Goal: Information Seeking & Learning: Learn about a topic

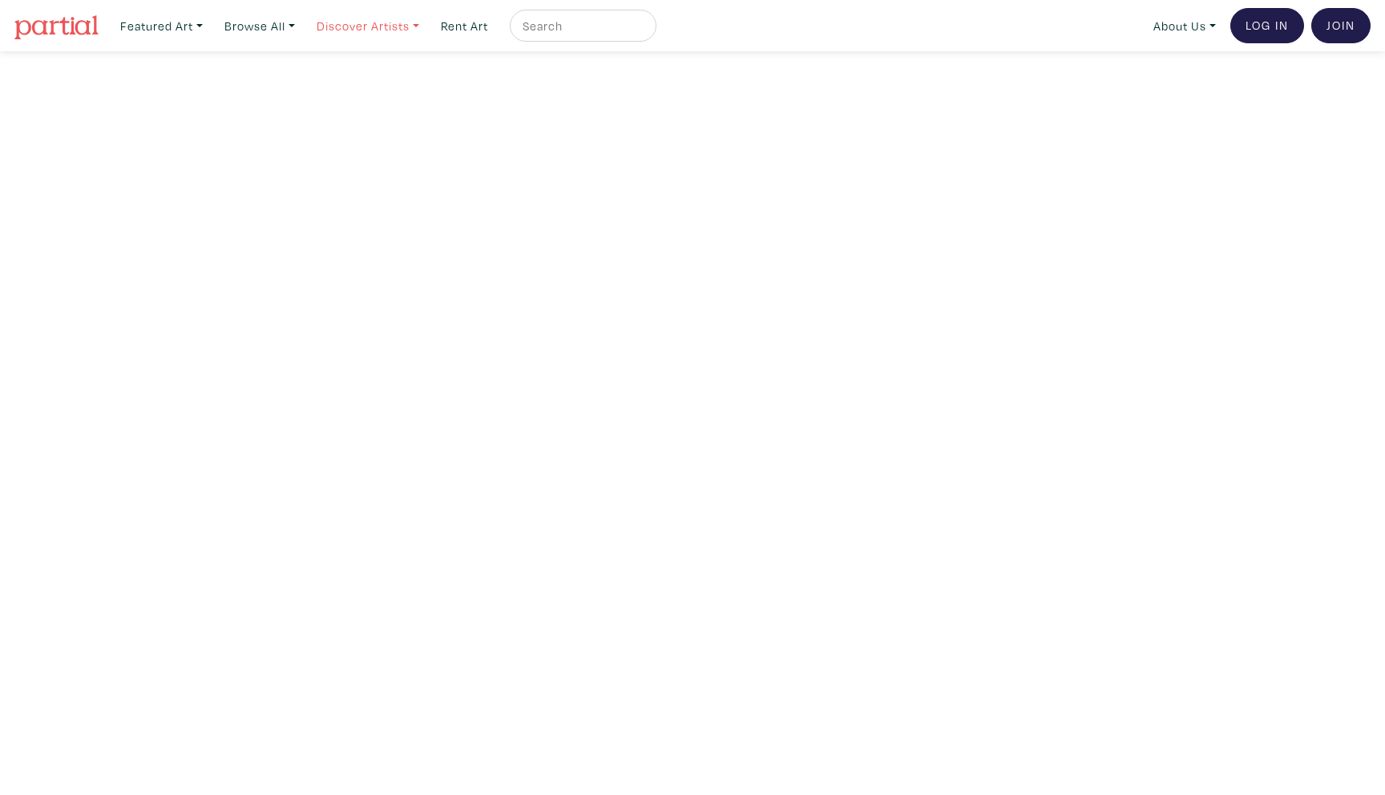
click at [210, 21] on link "Discover Artists" at bounding box center [161, 26] width 97 height 33
click at [368, 136] on link "OCAD U Showcase" at bounding box center [390, 143] width 131 height 14
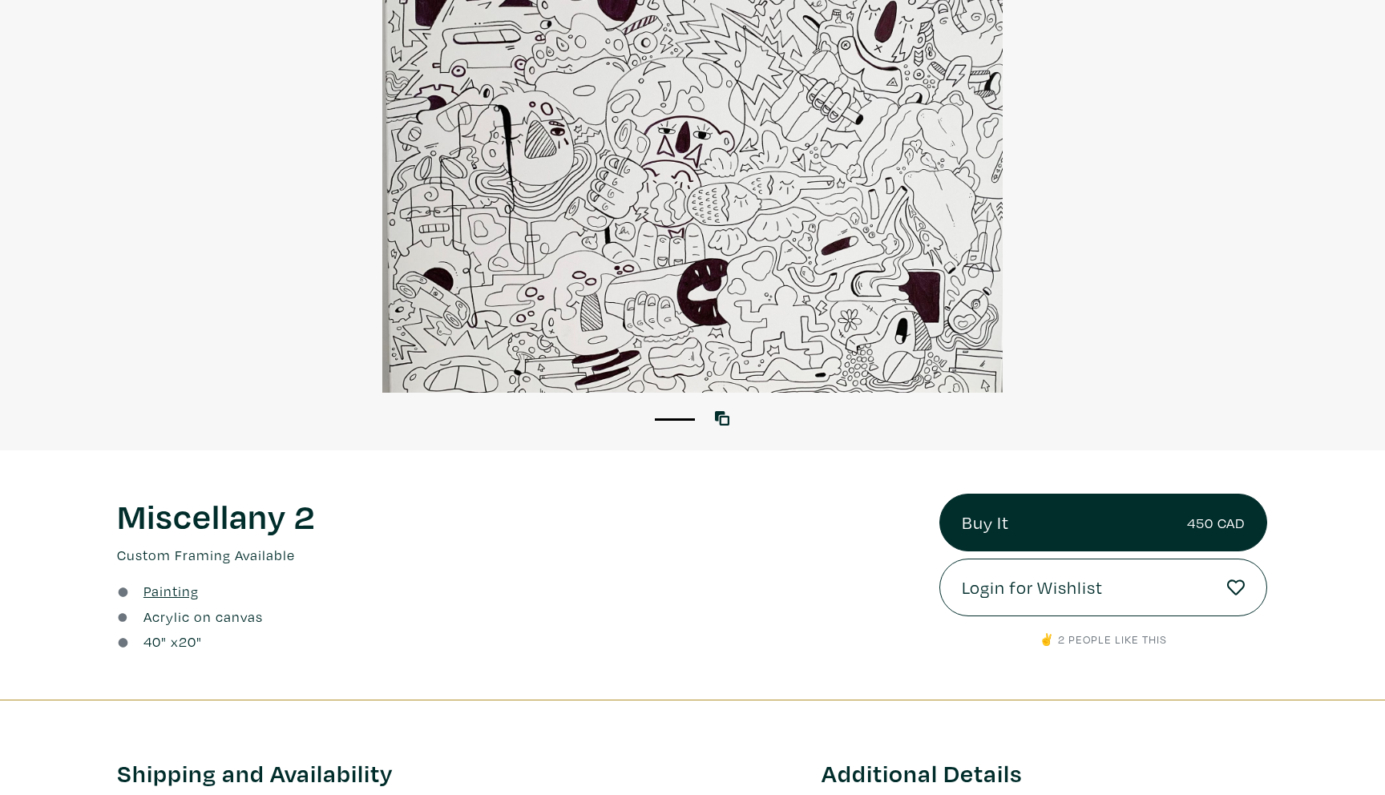
scroll to position [157, 0]
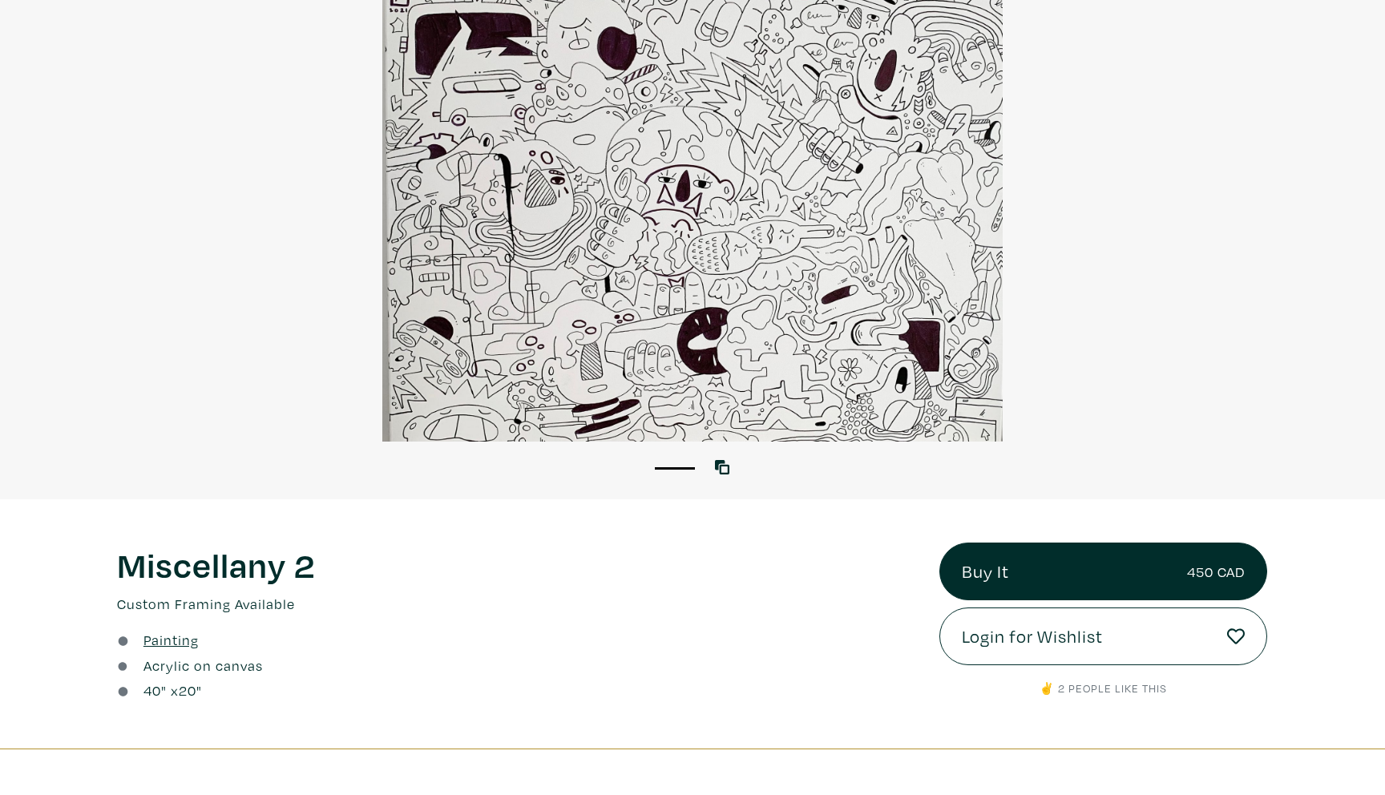
click at [668, 356] on div at bounding box center [692, 211] width 1385 height 461
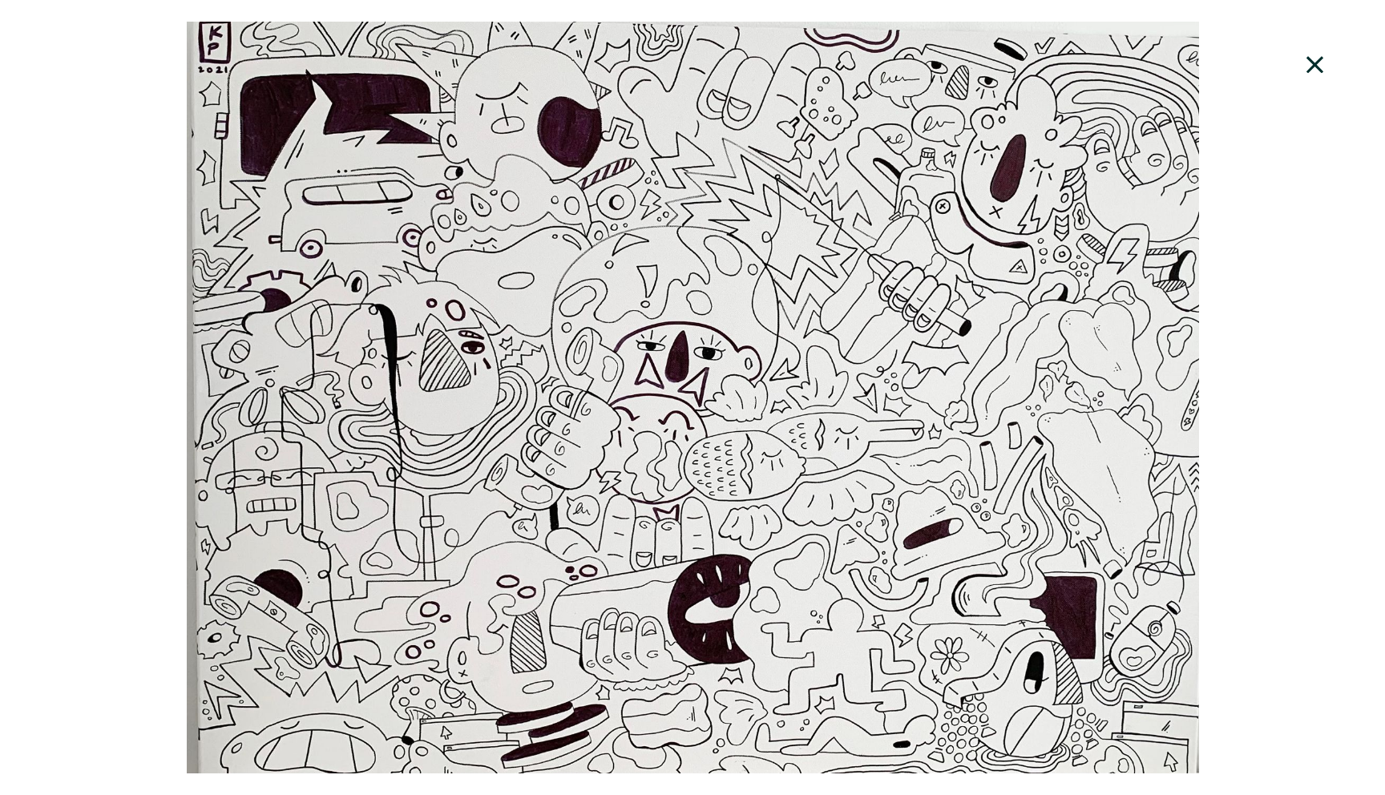
click at [1306, 60] on icon at bounding box center [1315, 64] width 54 height 43
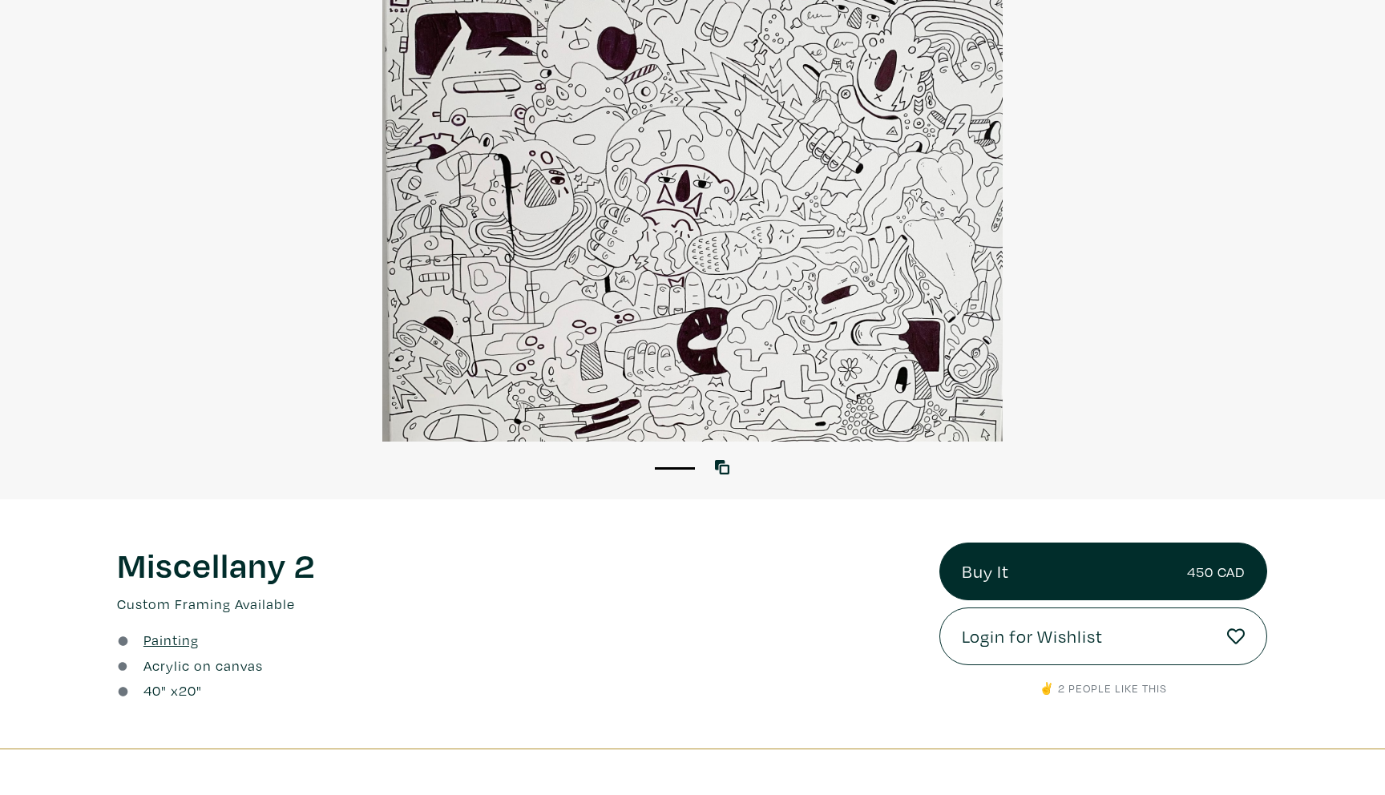
scroll to position [158, 0]
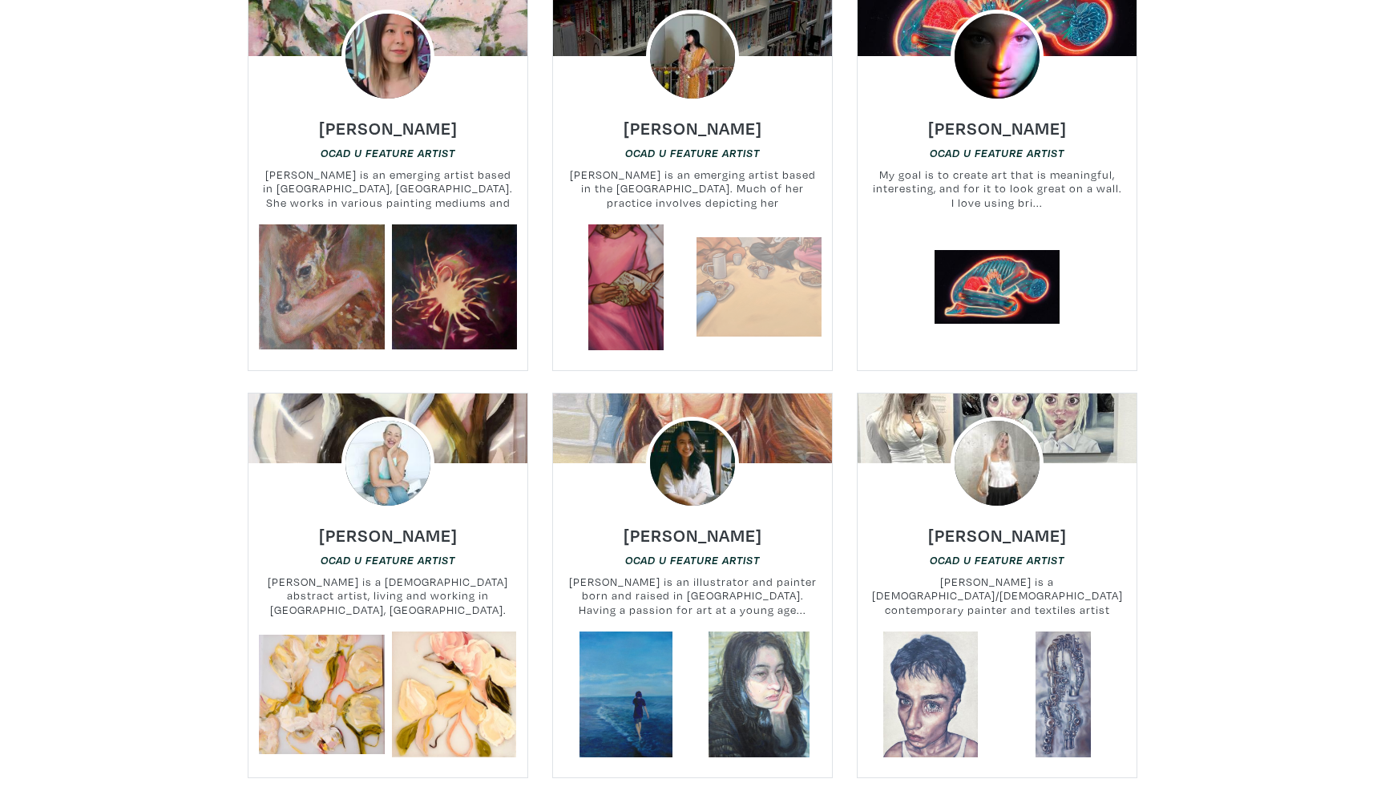
scroll to position [1910, 0]
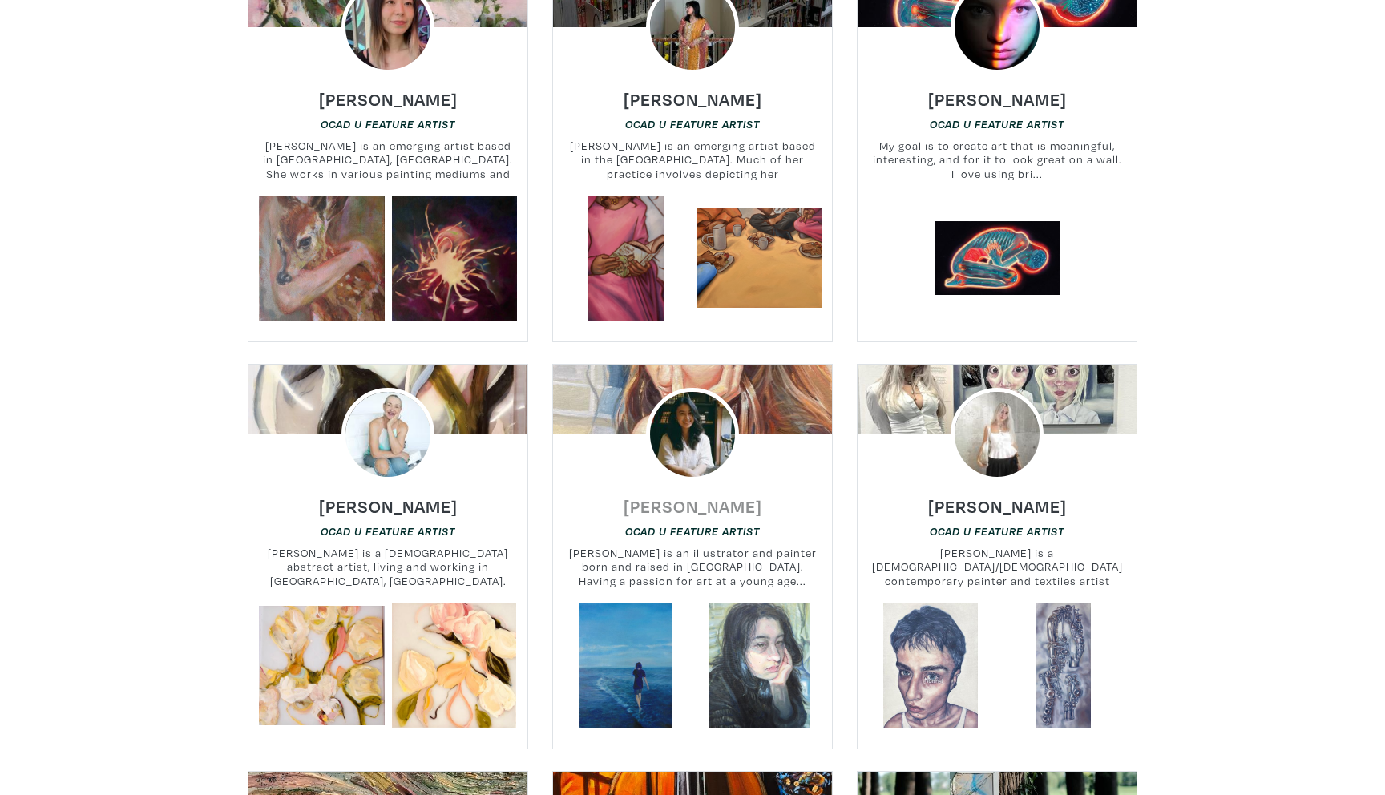
click at [667, 495] on h6 "Mio Reynolds" at bounding box center [692, 506] width 139 height 22
click at [505, 46] on div at bounding box center [387, 27] width 279 height 93
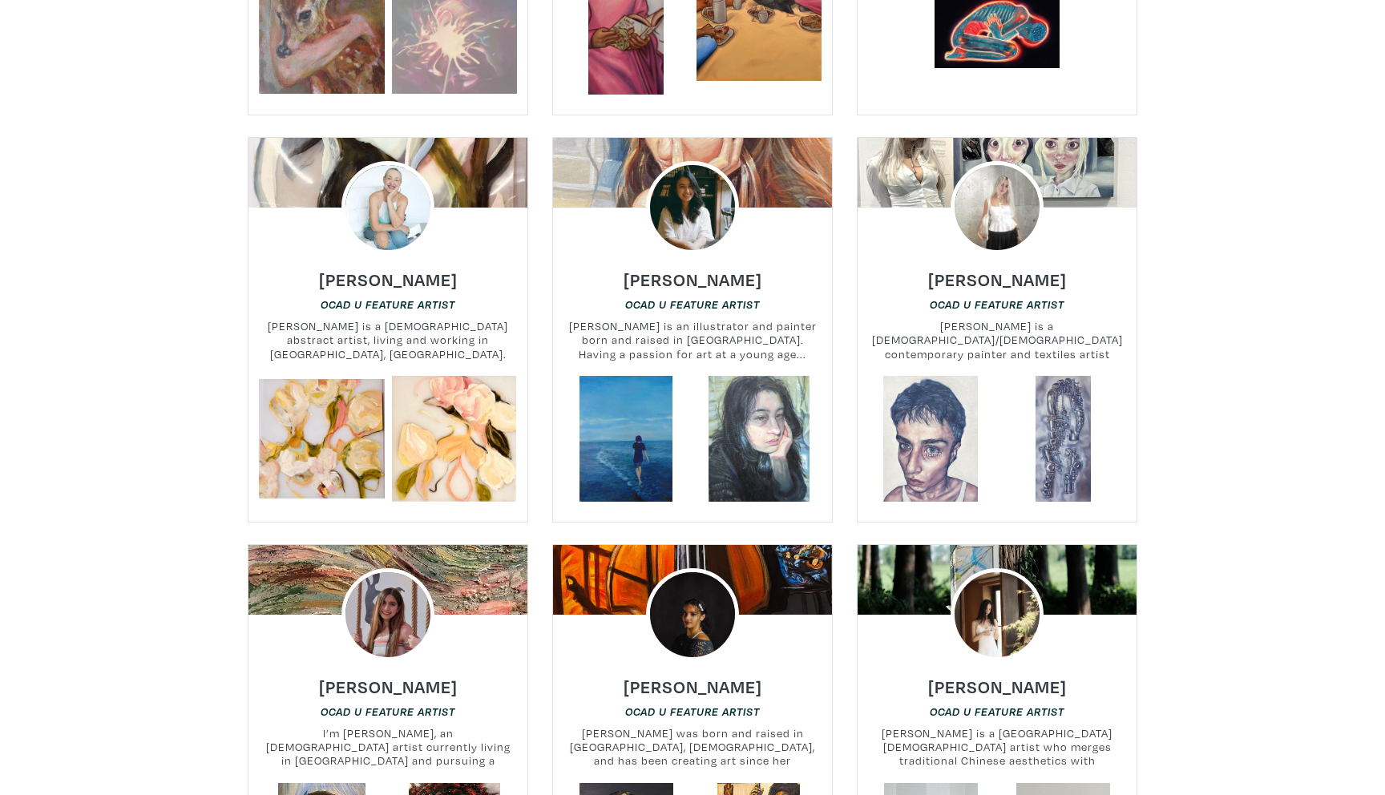
scroll to position [2149, 0]
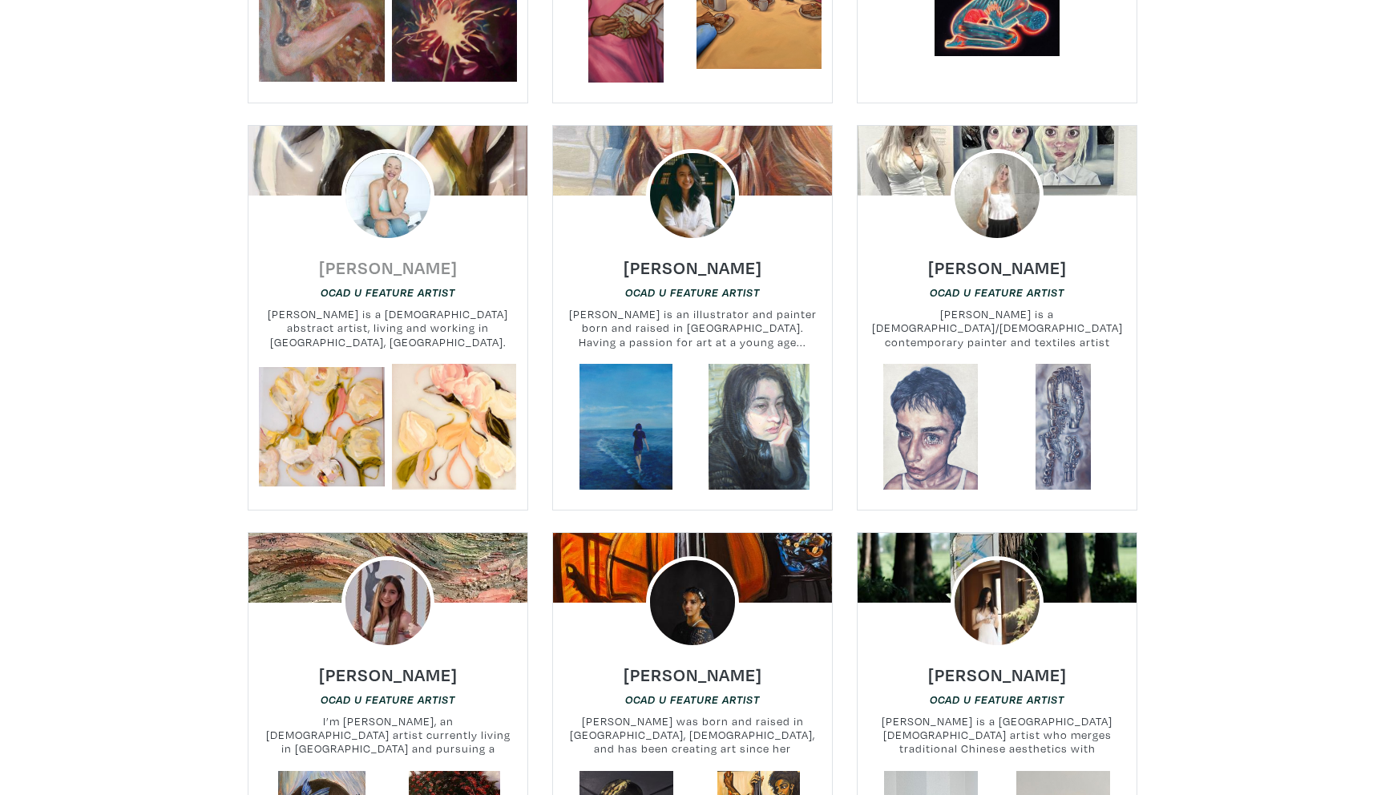
click at [433, 256] on h6 "Sue Mackay" at bounding box center [388, 267] width 139 height 22
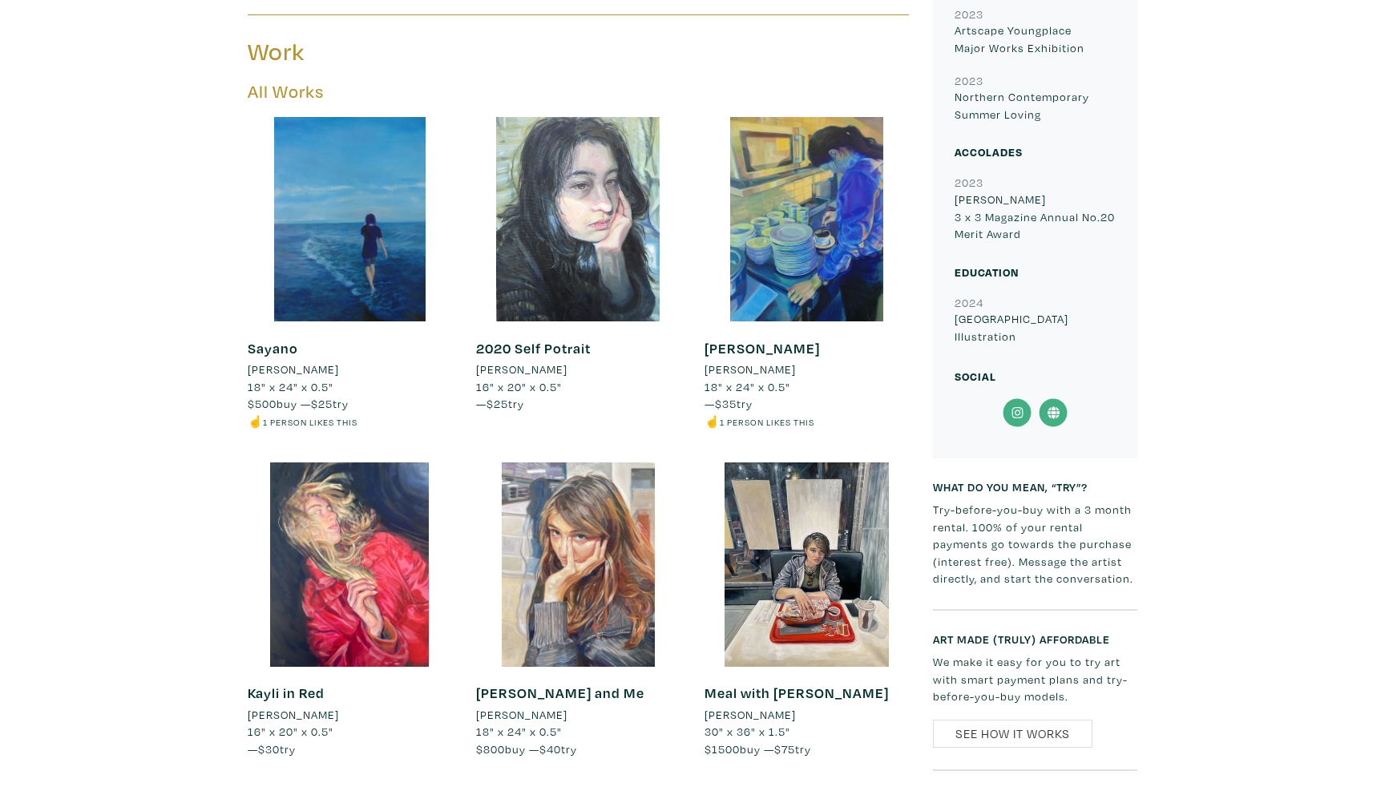
scroll to position [901, 0]
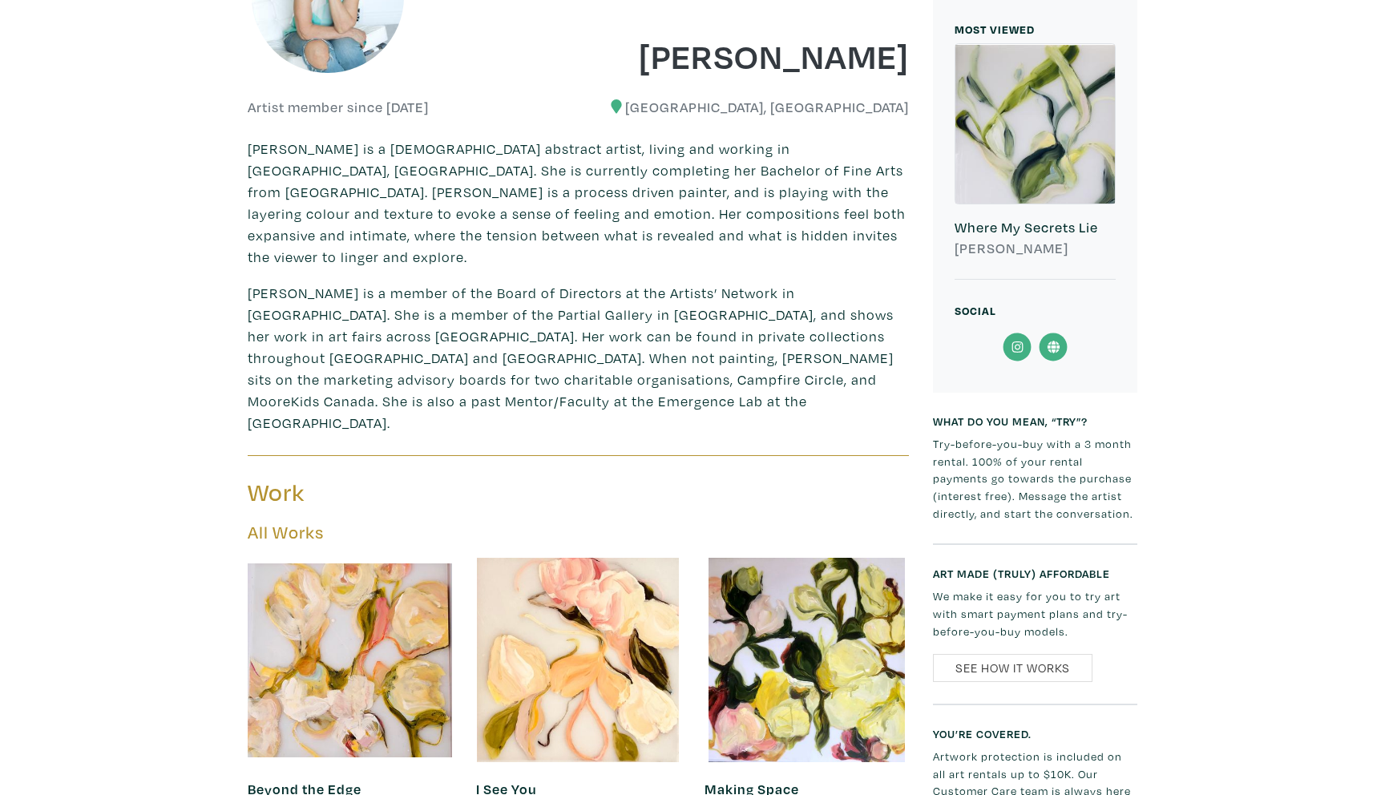
scroll to position [706, 0]
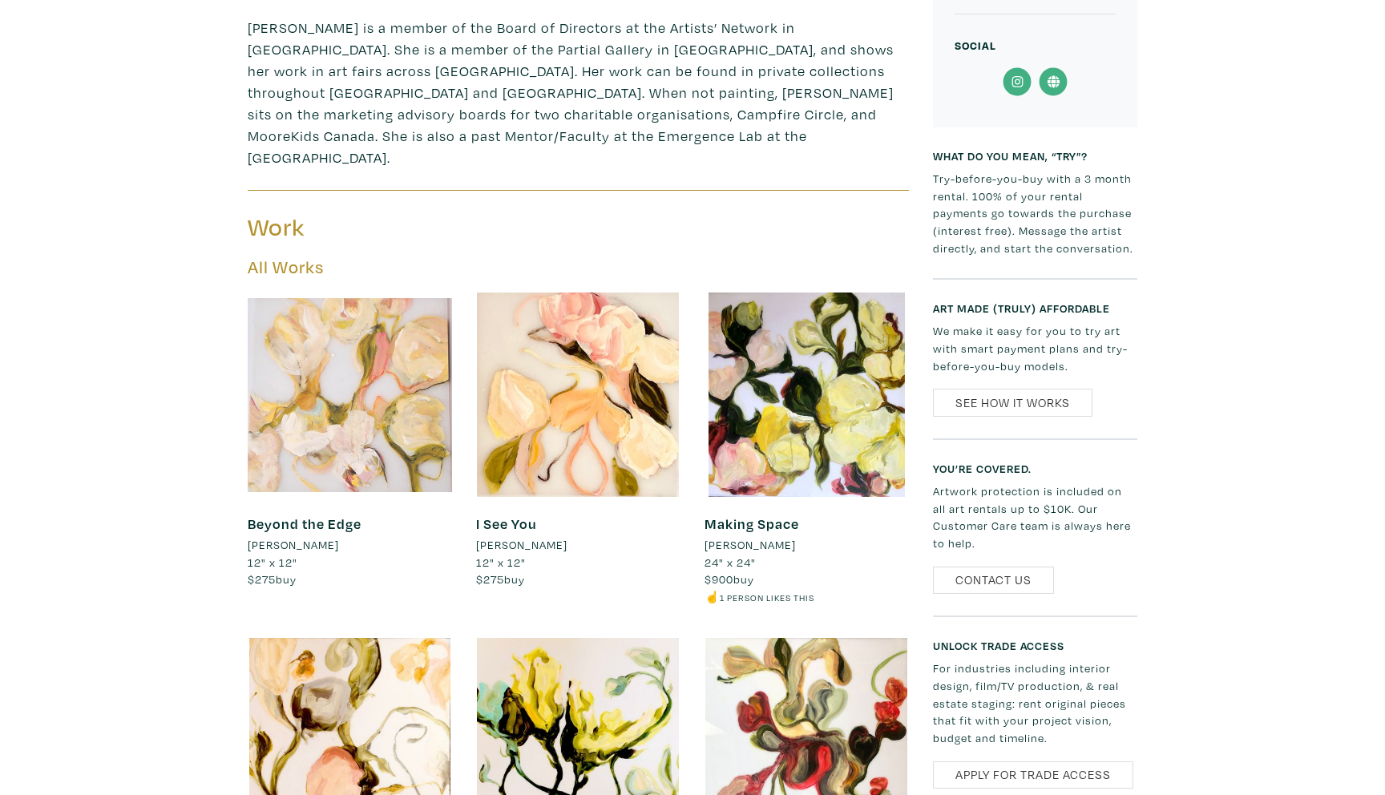
click at [376, 333] on div at bounding box center [350, 394] width 204 height 204
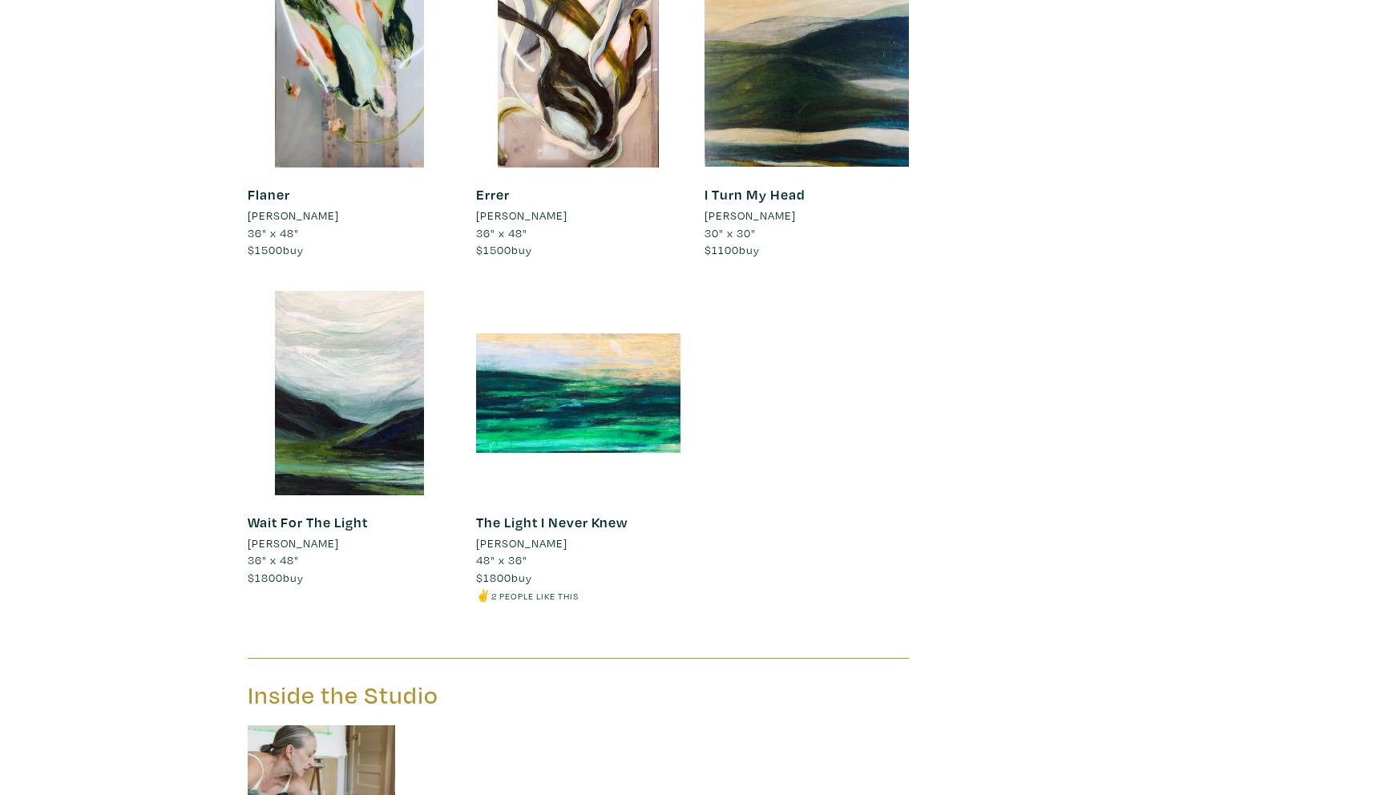
scroll to position [2155, 0]
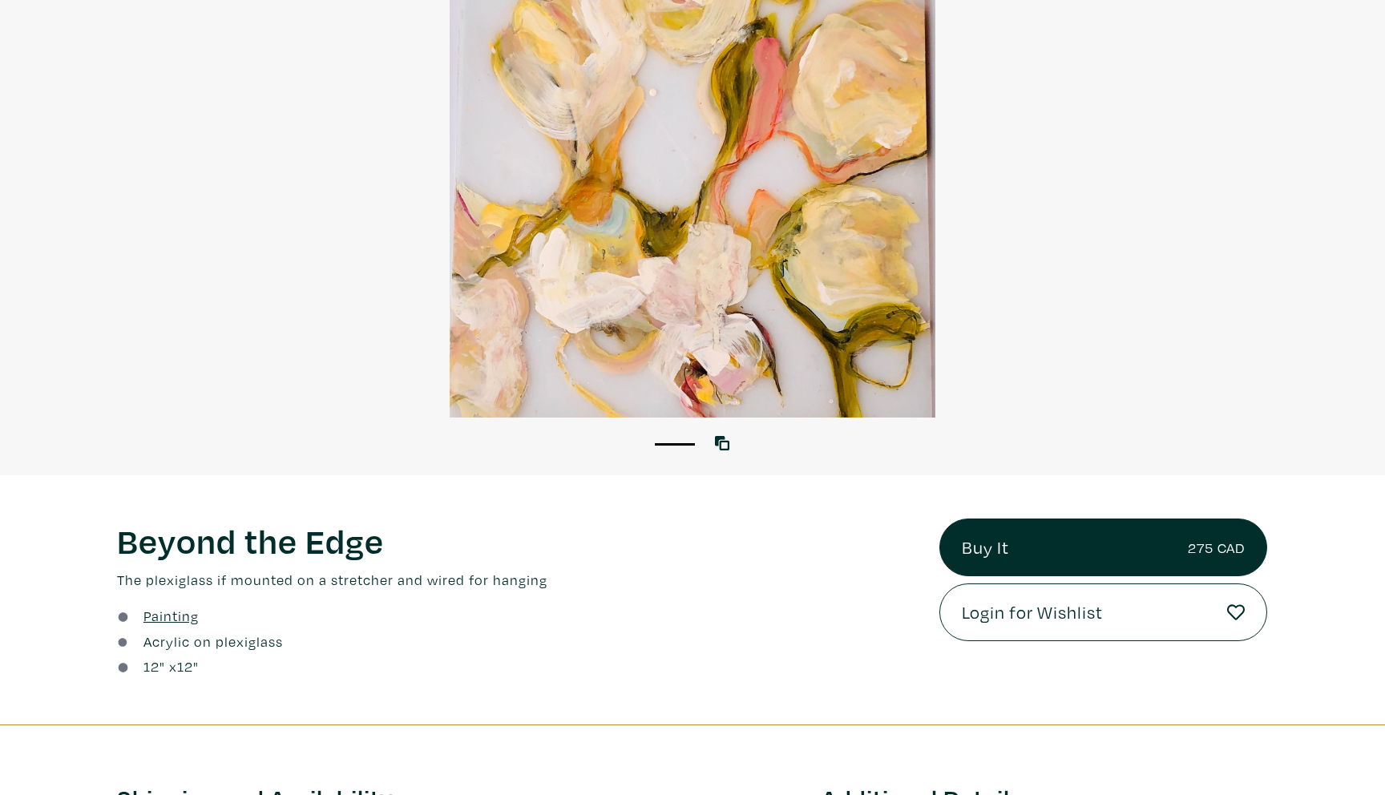
scroll to position [62, 0]
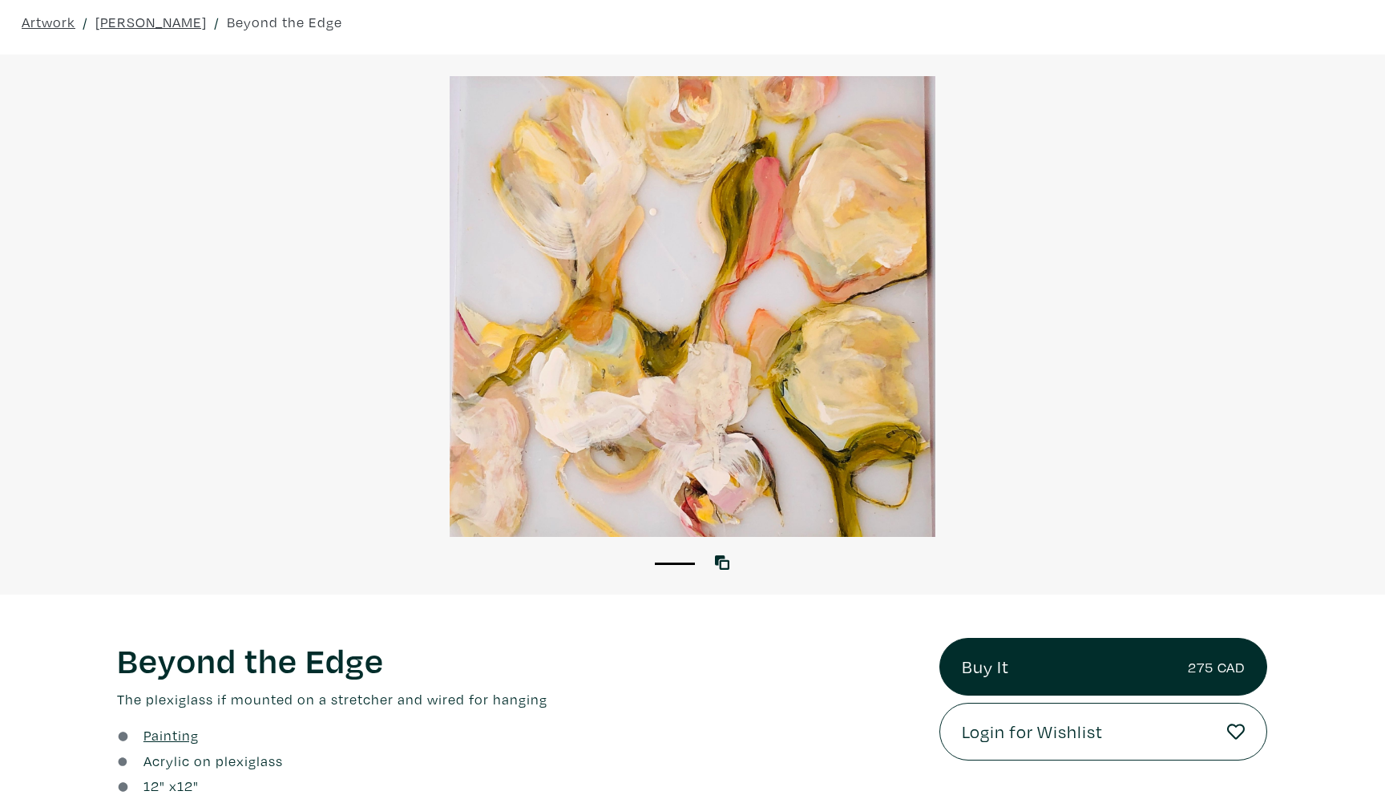
click at [624, 379] on div at bounding box center [692, 306] width 1385 height 461
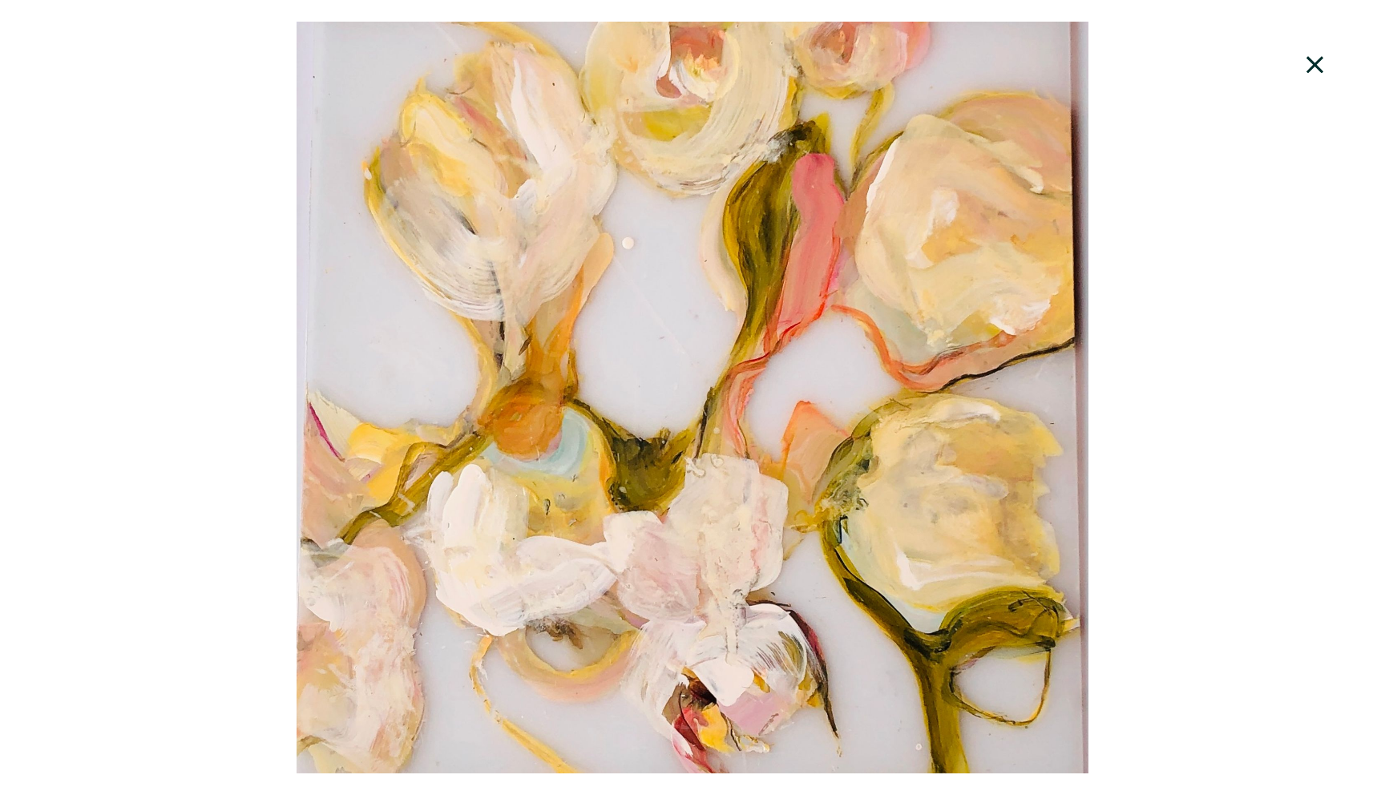
click at [1321, 60] on icon at bounding box center [1315, 64] width 54 height 43
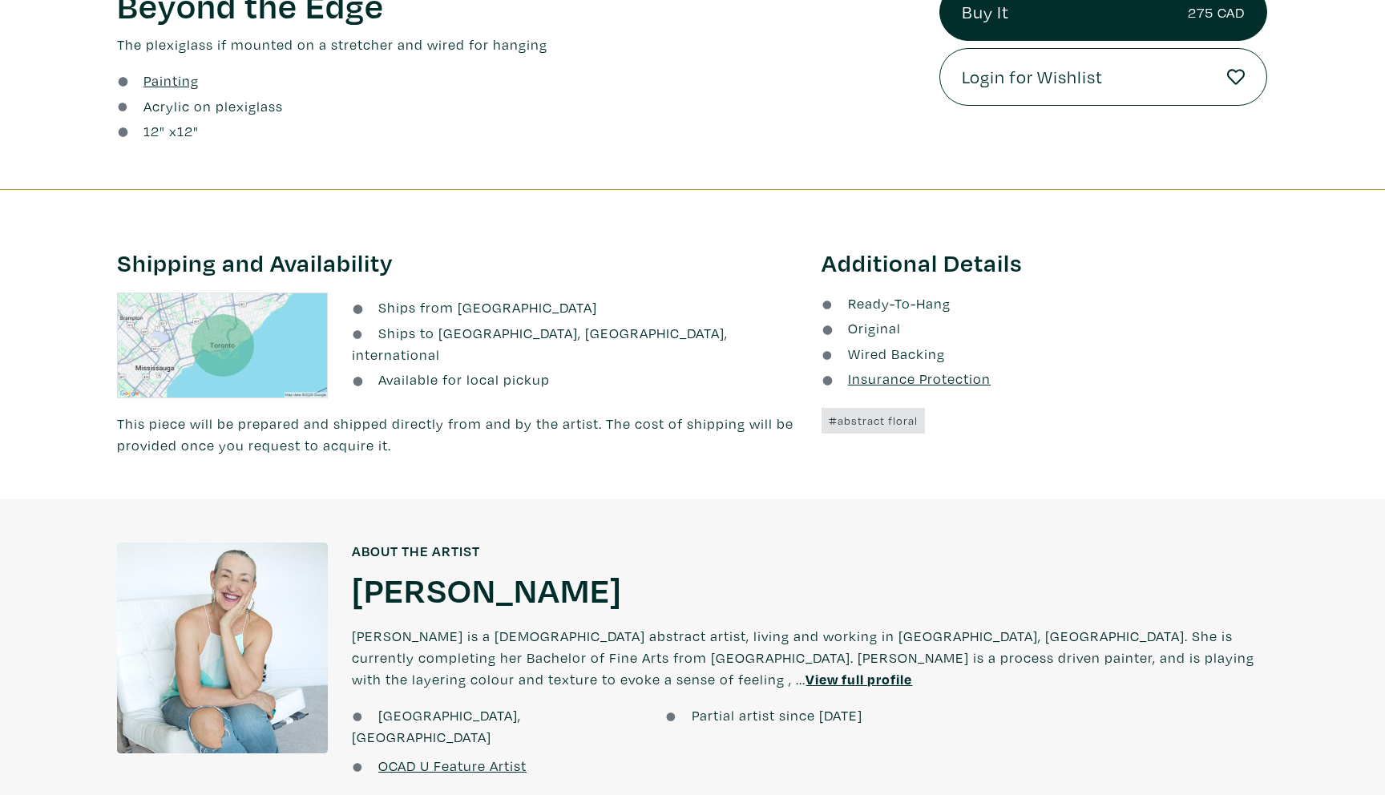
scroll to position [0, 0]
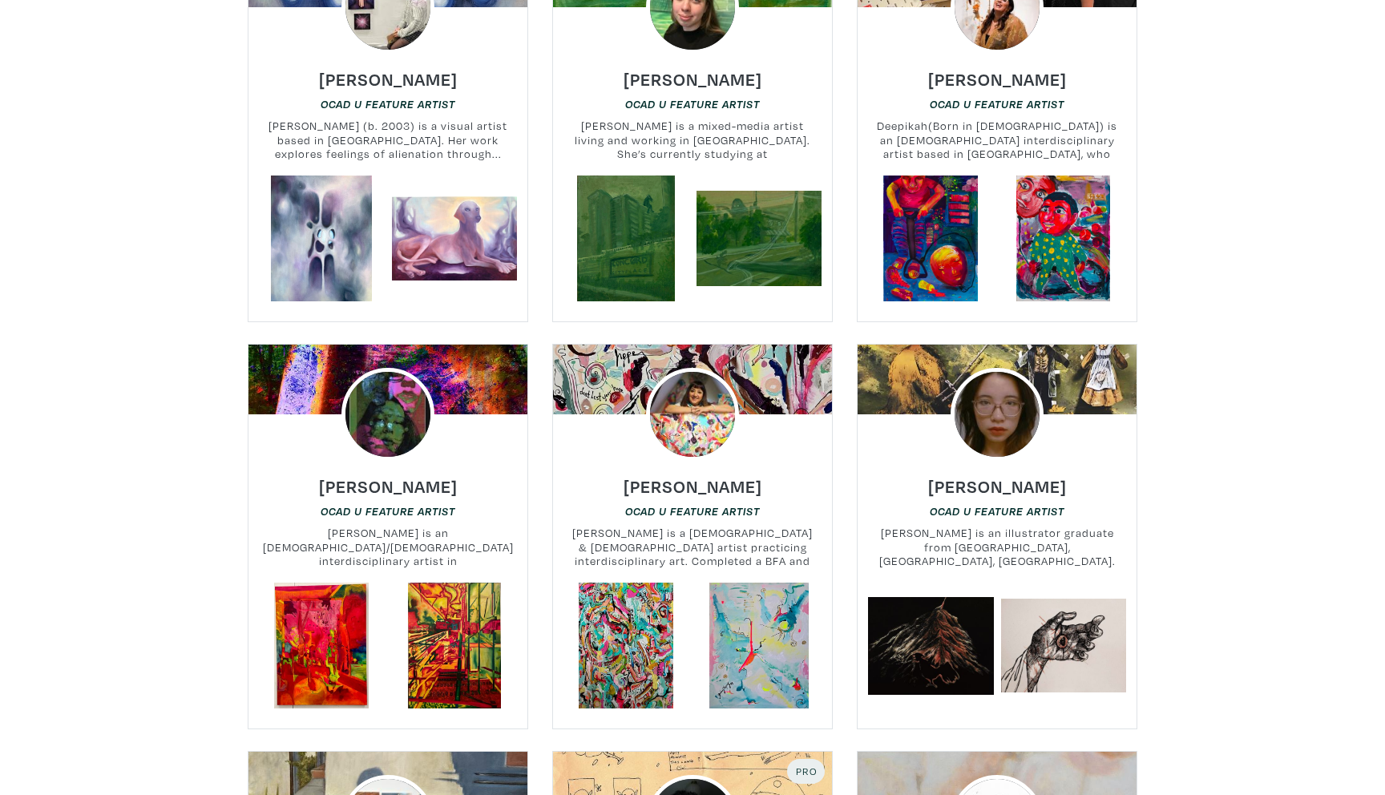
scroll to position [4391, 0]
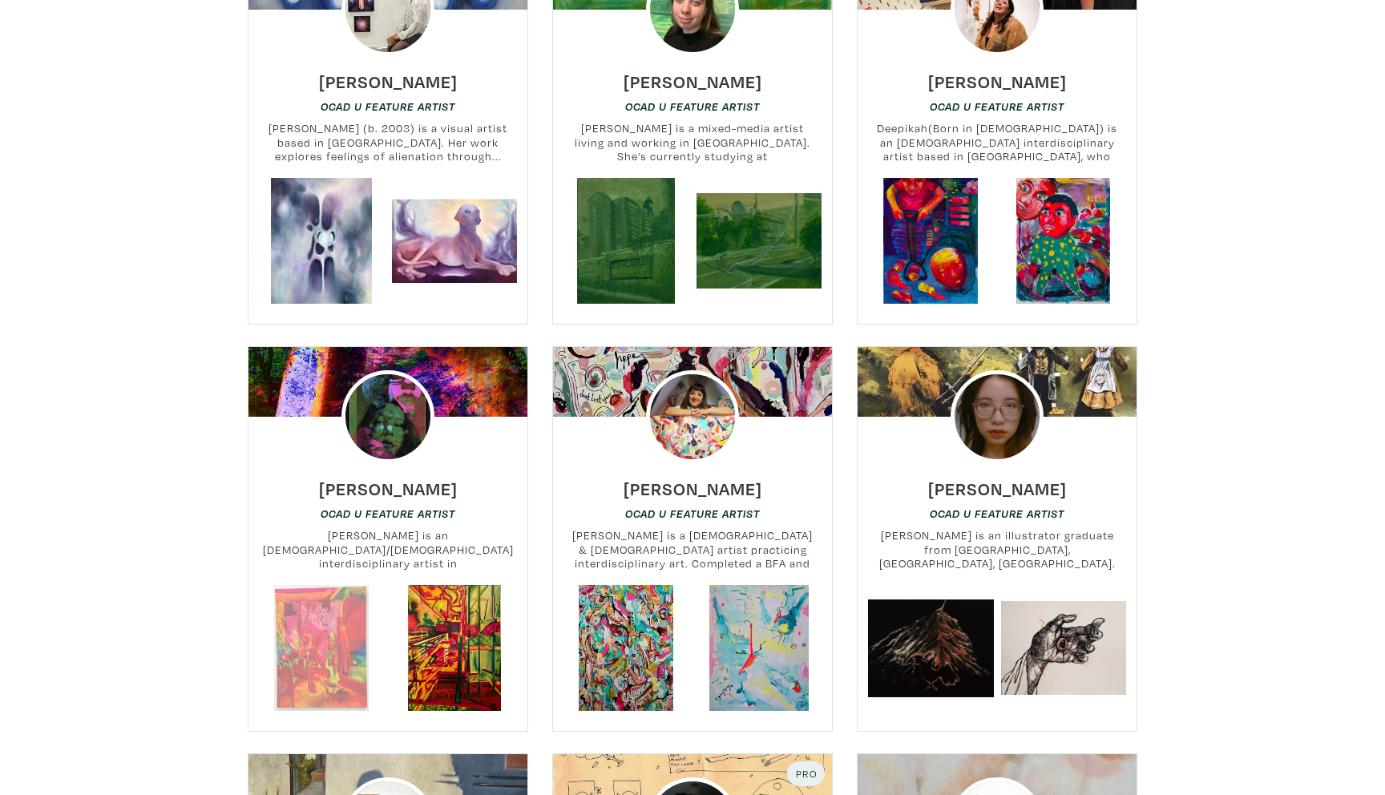
click at [299, 585] on link at bounding box center [322, 648] width 126 height 126
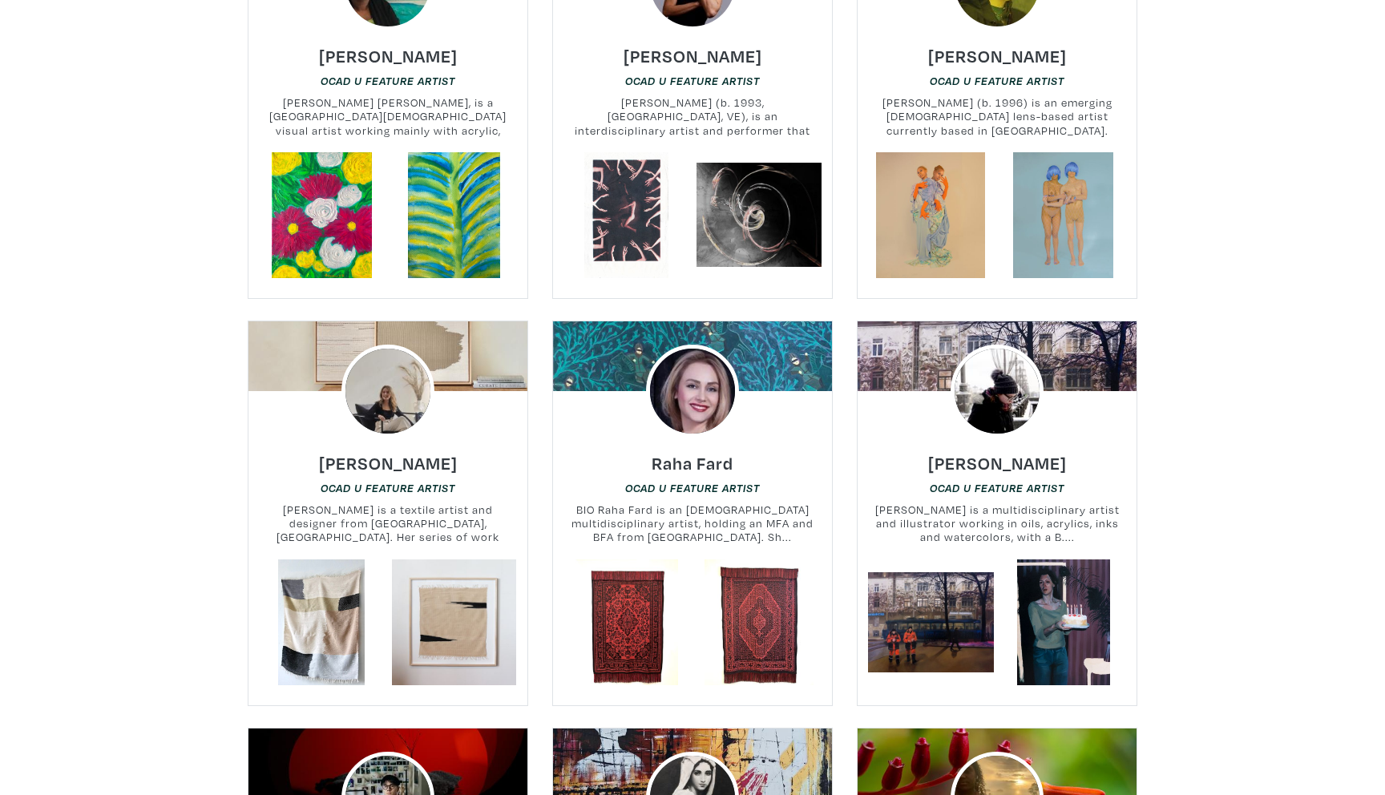
scroll to position [6215, 0]
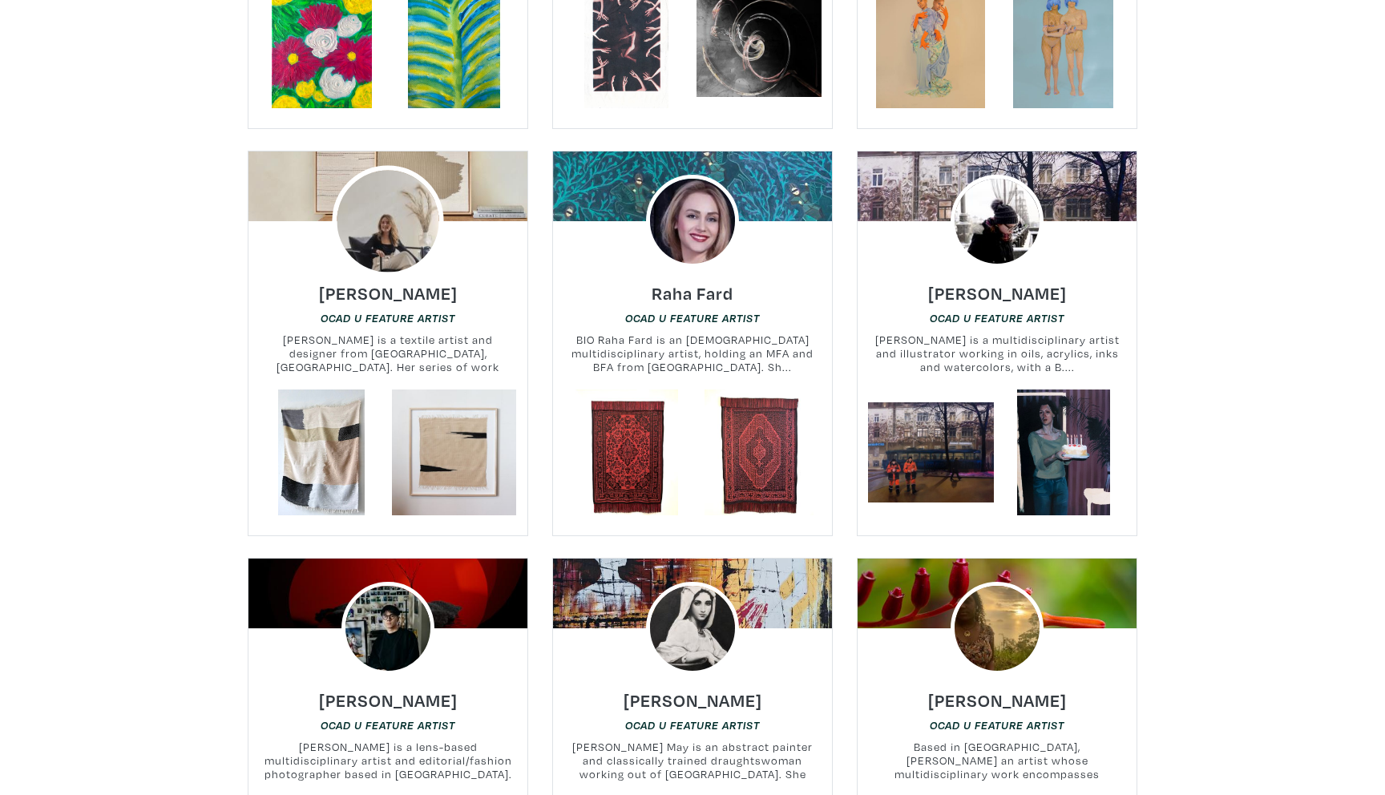
click at [401, 194] on img at bounding box center [387, 220] width 111 height 111
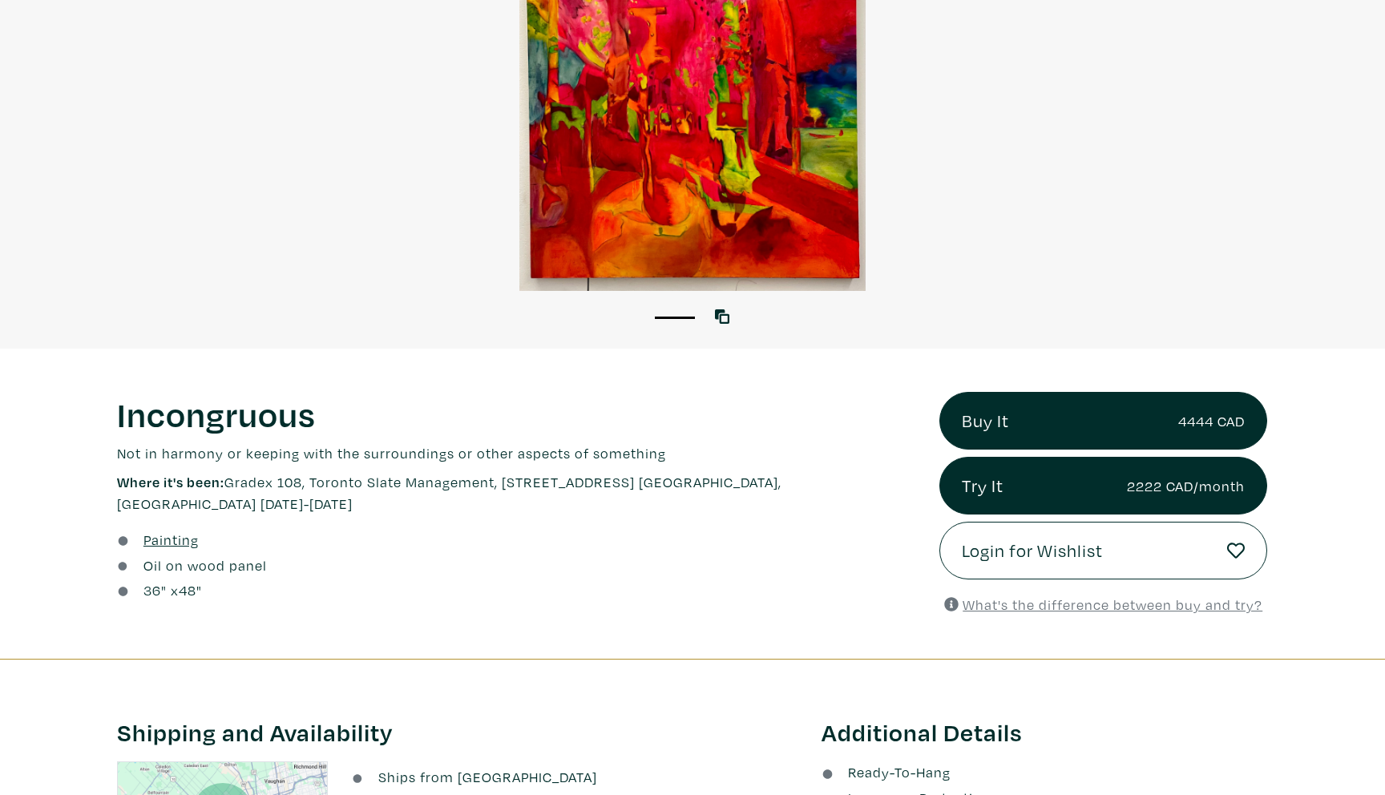
scroll to position [506, 0]
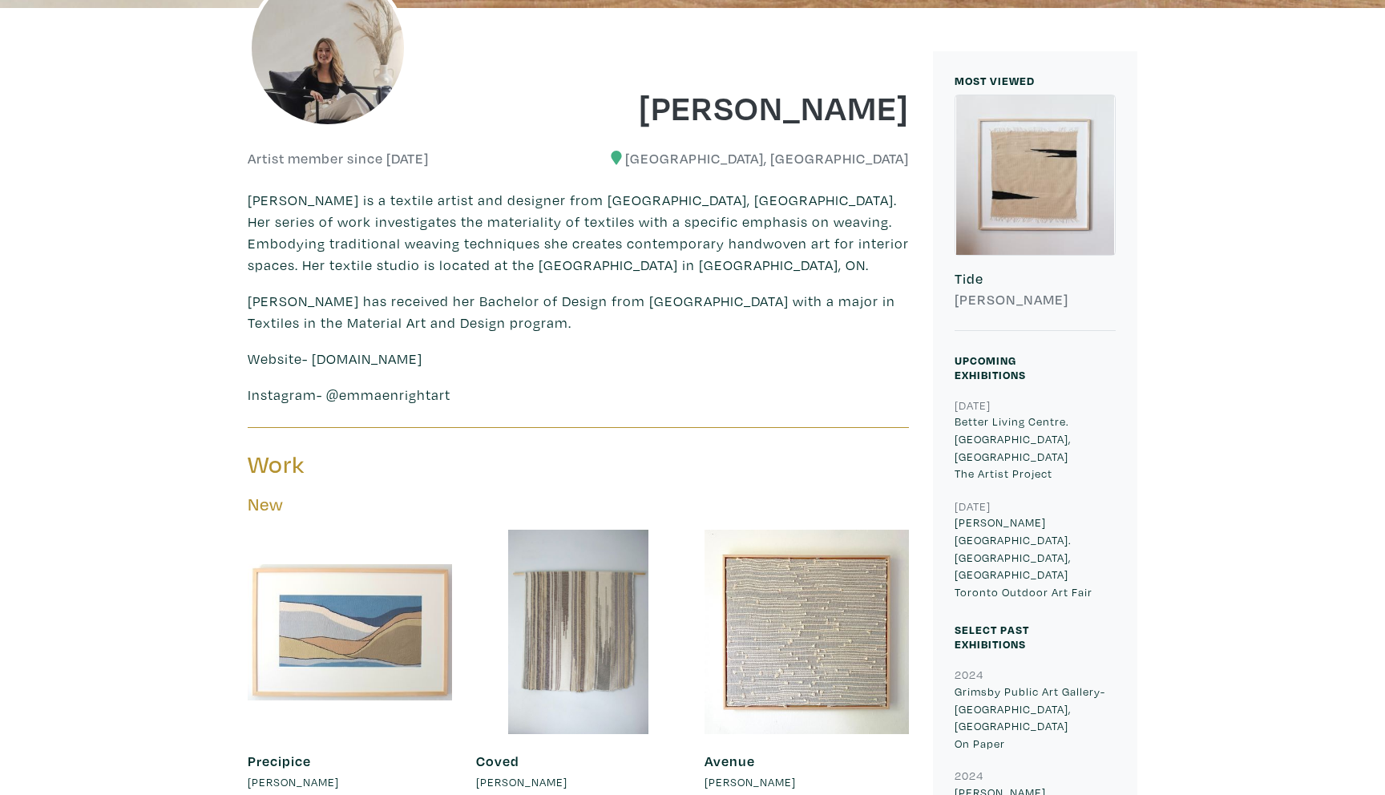
scroll to position [581, 0]
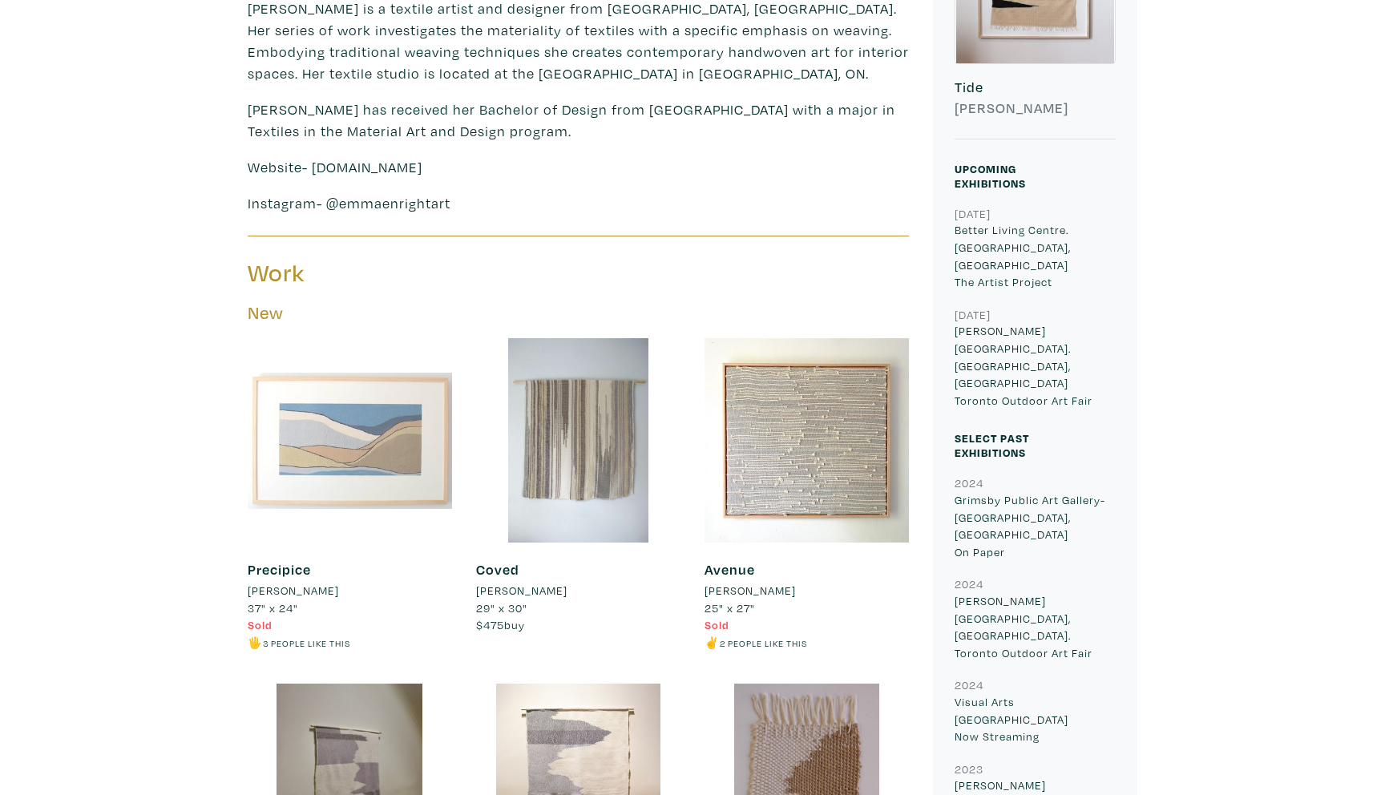
click at [295, 476] on div at bounding box center [350, 440] width 204 height 204
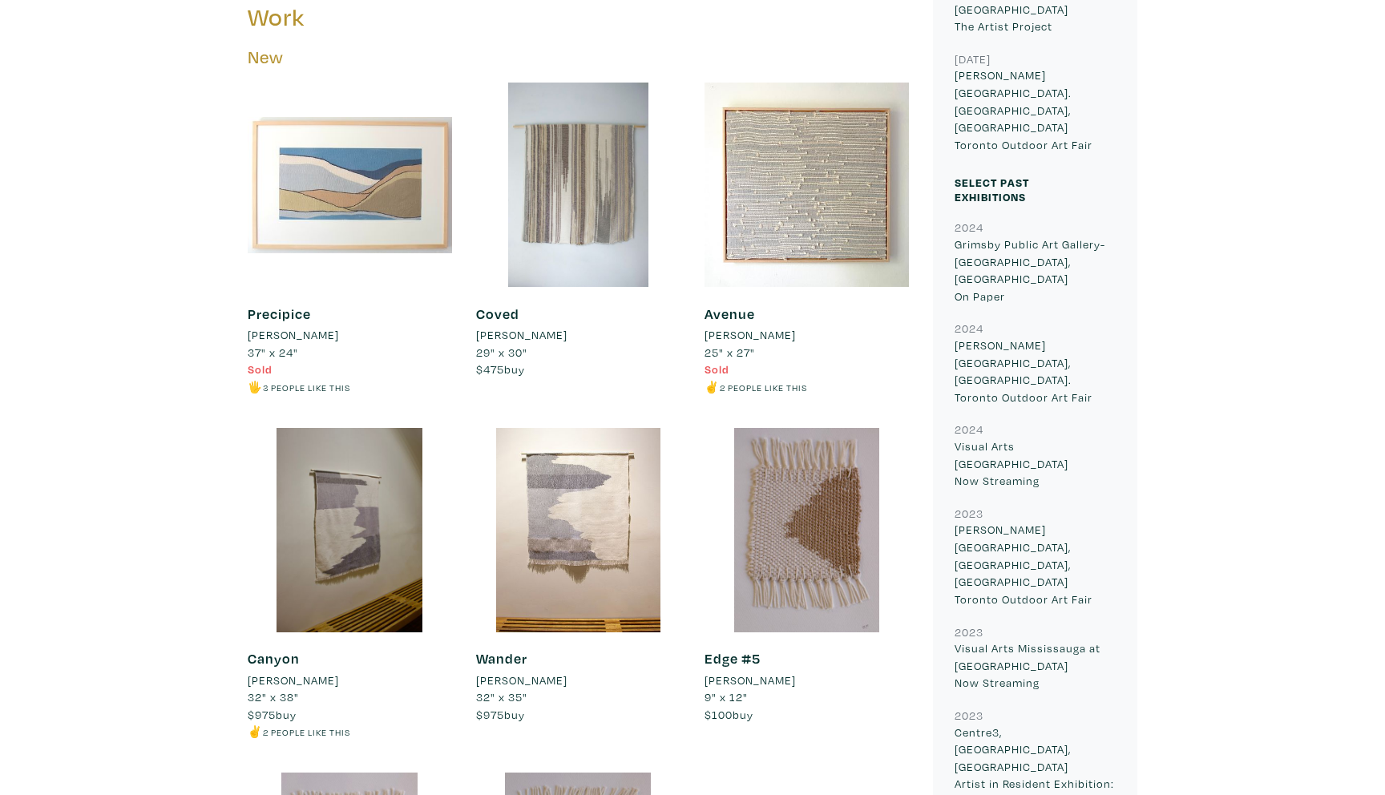
scroll to position [845, 0]
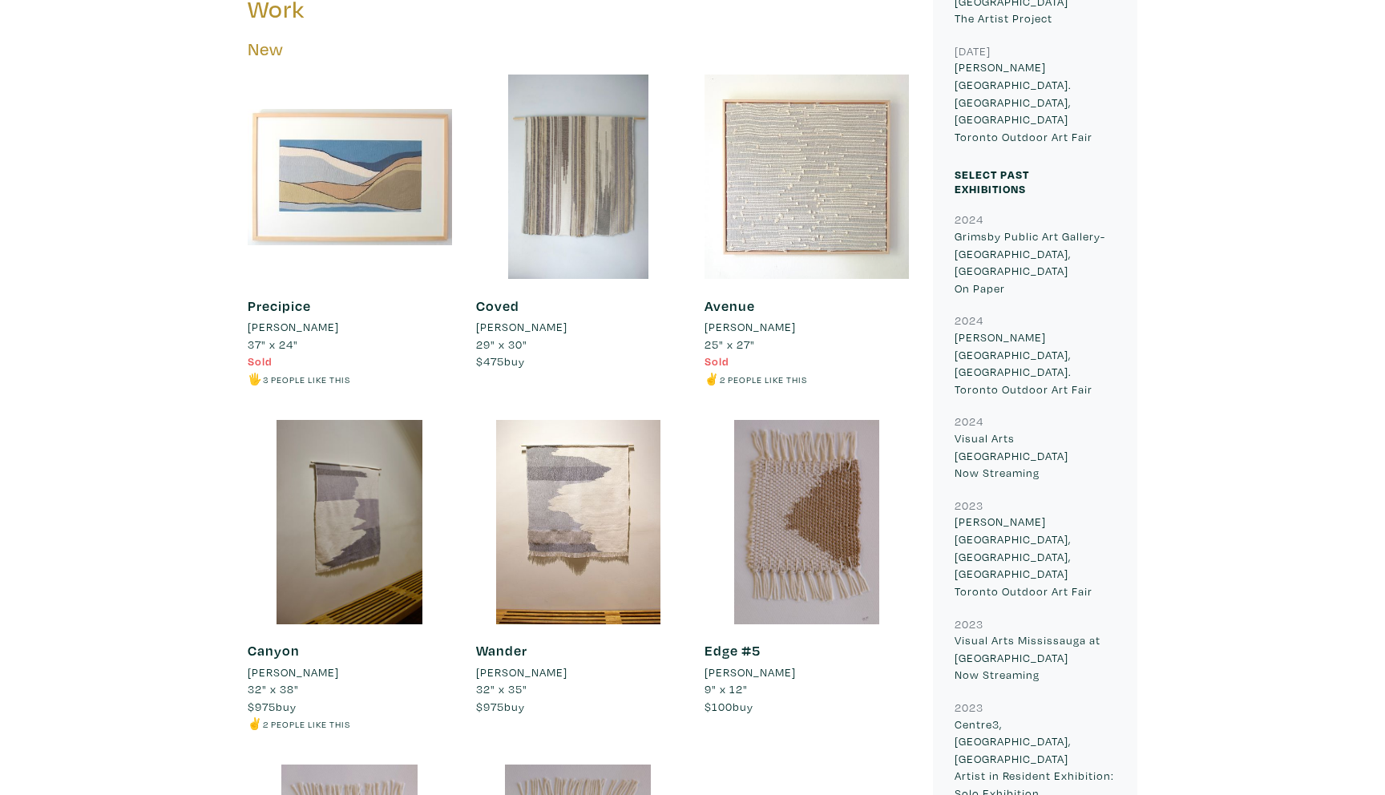
click at [785, 149] on div at bounding box center [806, 177] width 204 height 204
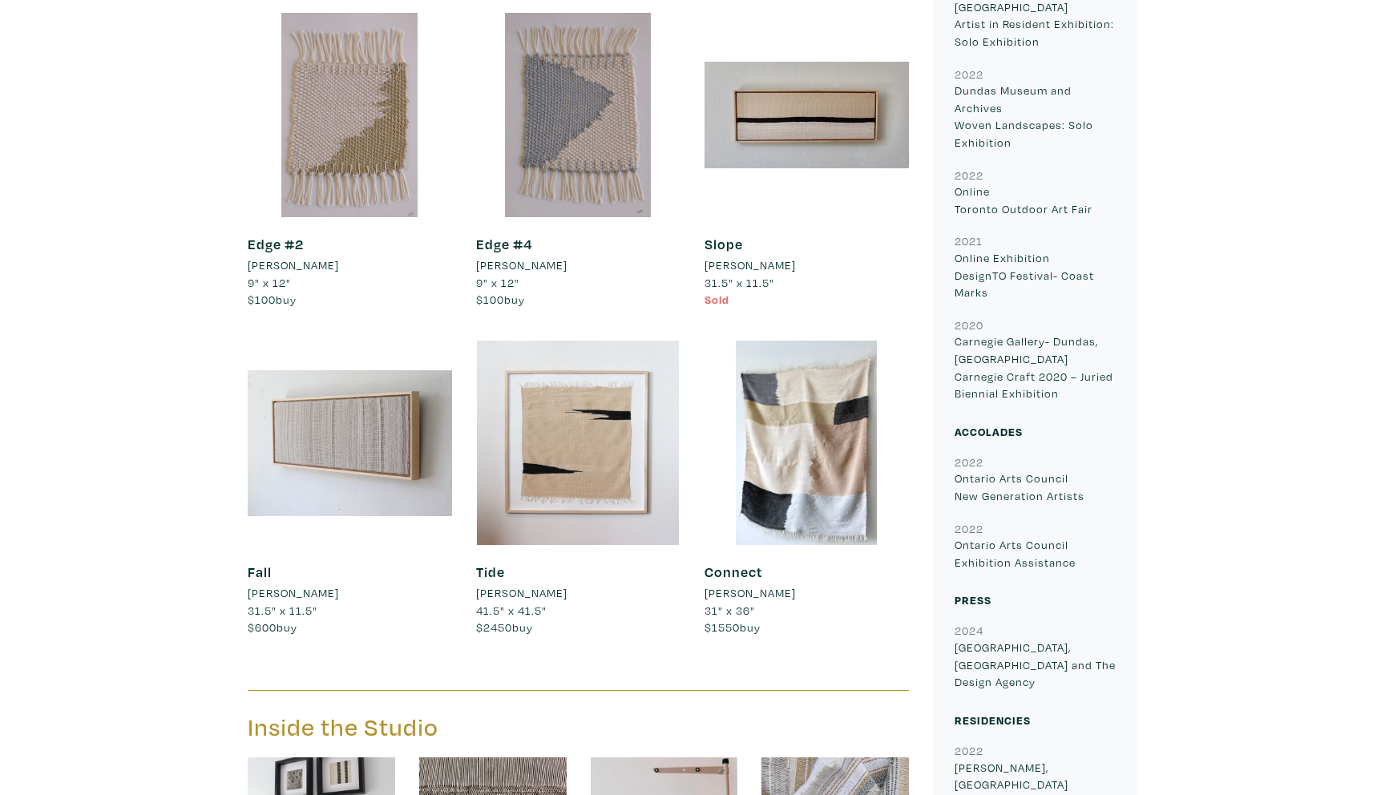
scroll to position [1597, 0]
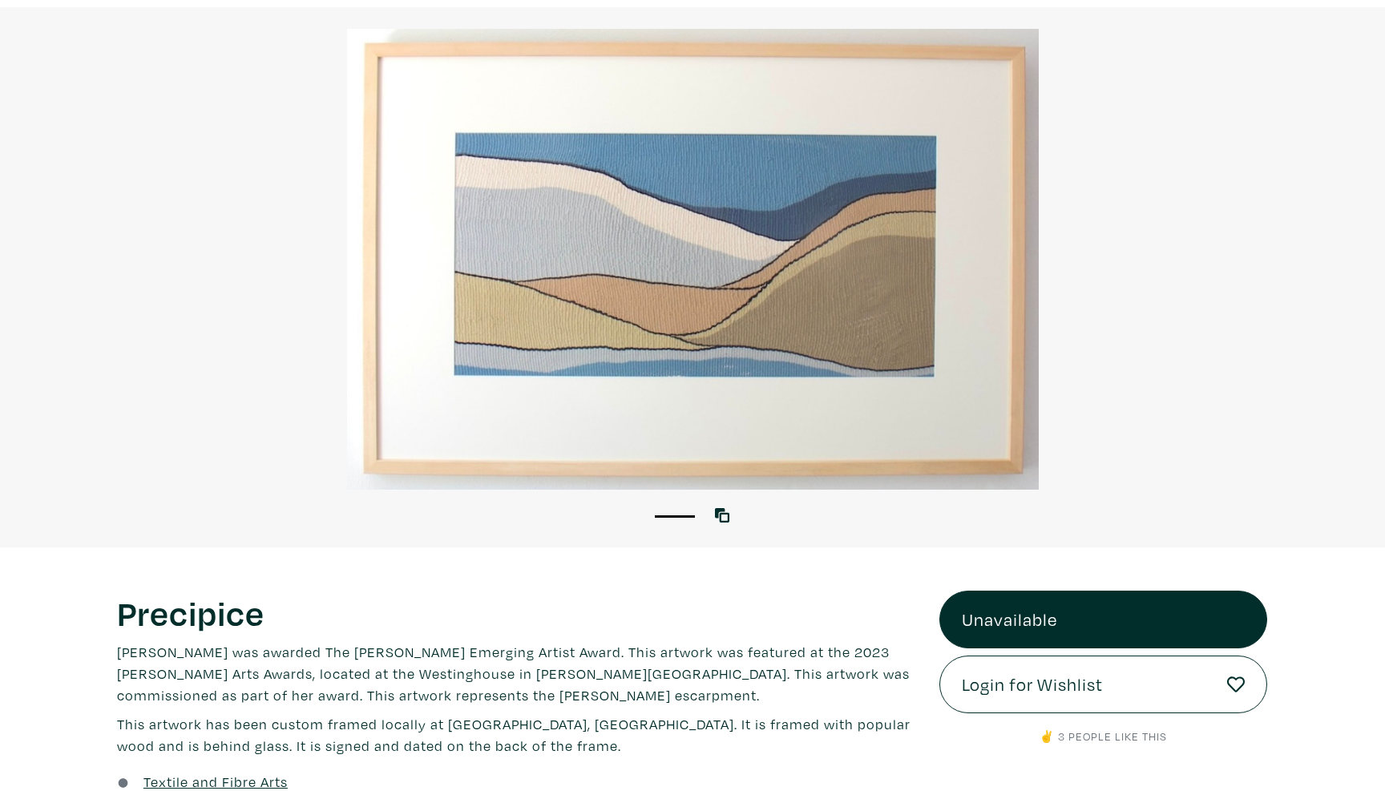
scroll to position [26, 0]
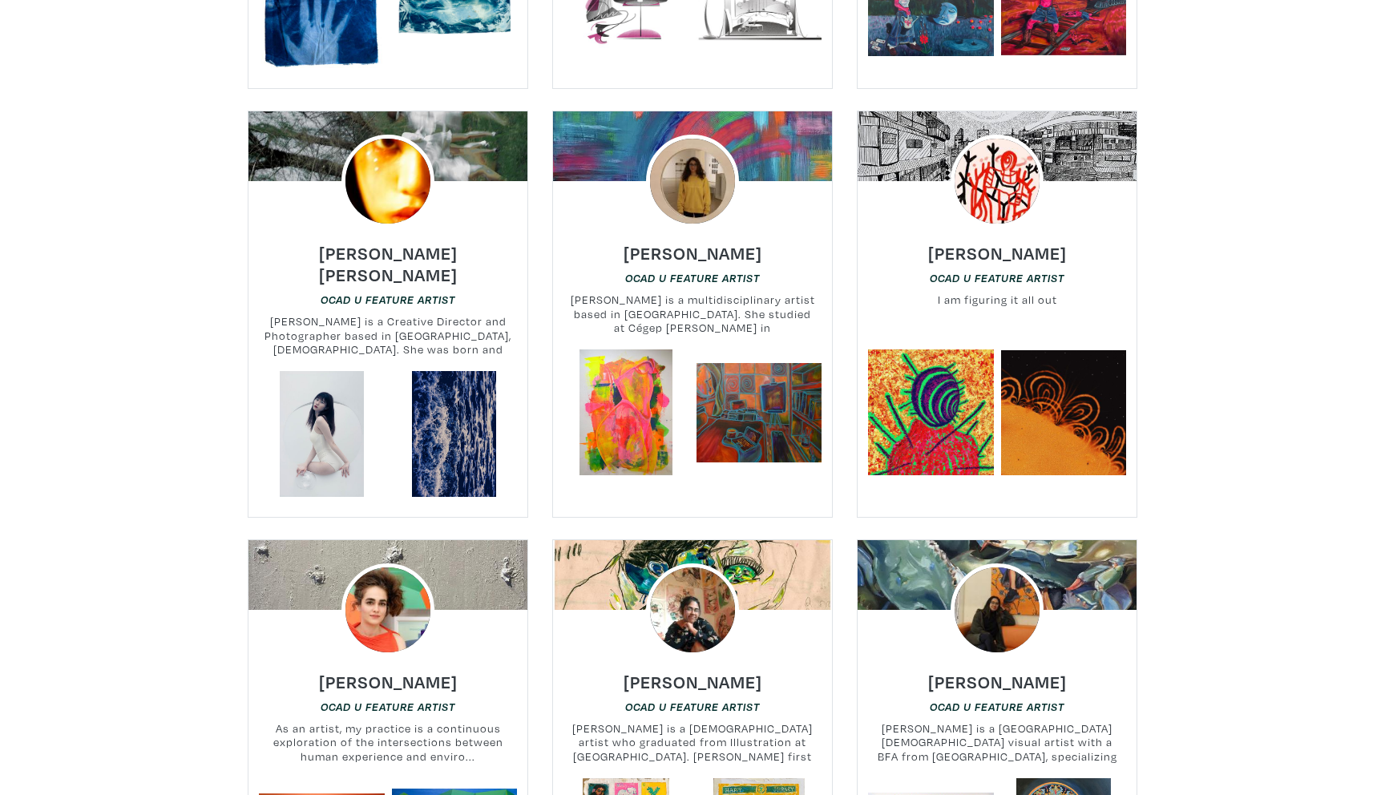
scroll to position [12657, 0]
